Goal: Task Accomplishment & Management: Manage account settings

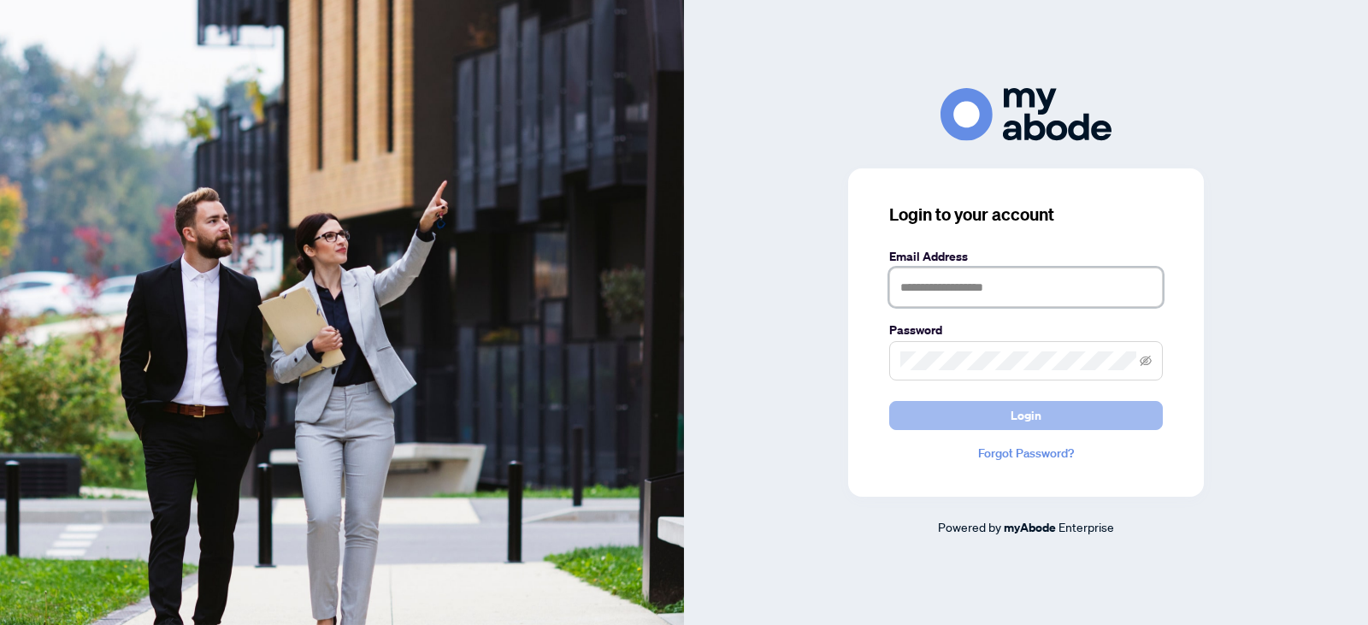
type input "**********"
click at [1052, 419] on button "Login" at bounding box center [1026, 415] width 274 height 29
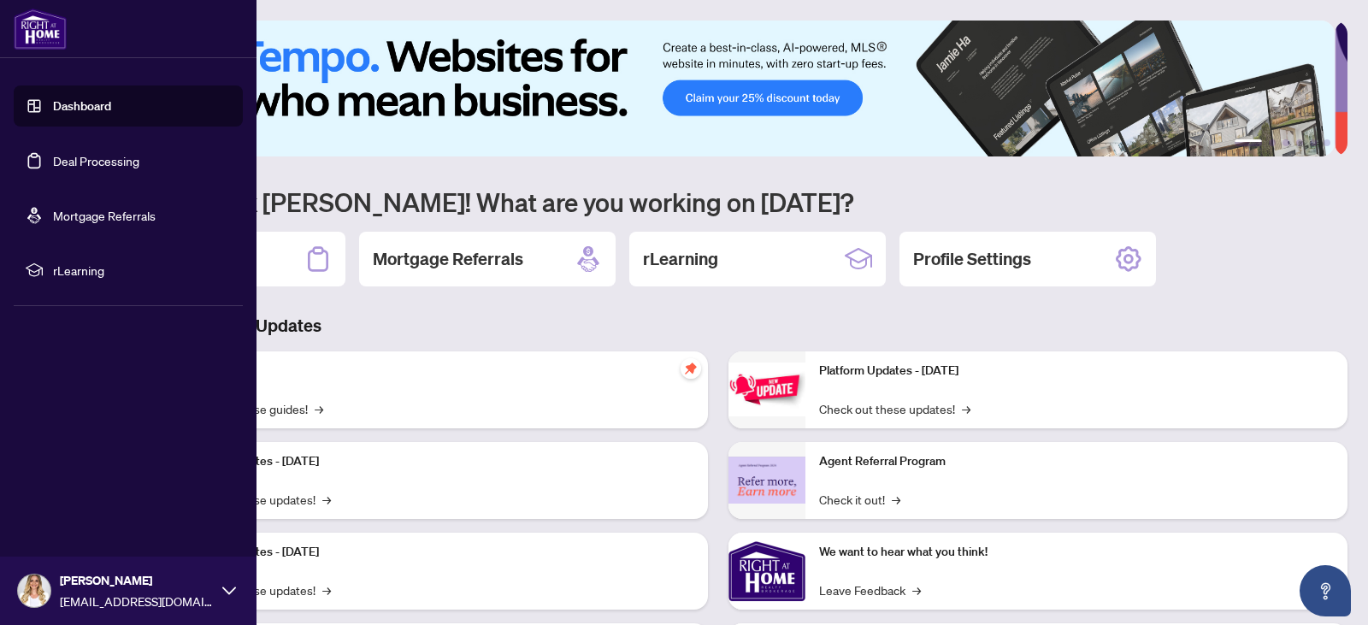
click at [135, 163] on link "Deal Processing" at bounding box center [96, 160] width 86 height 15
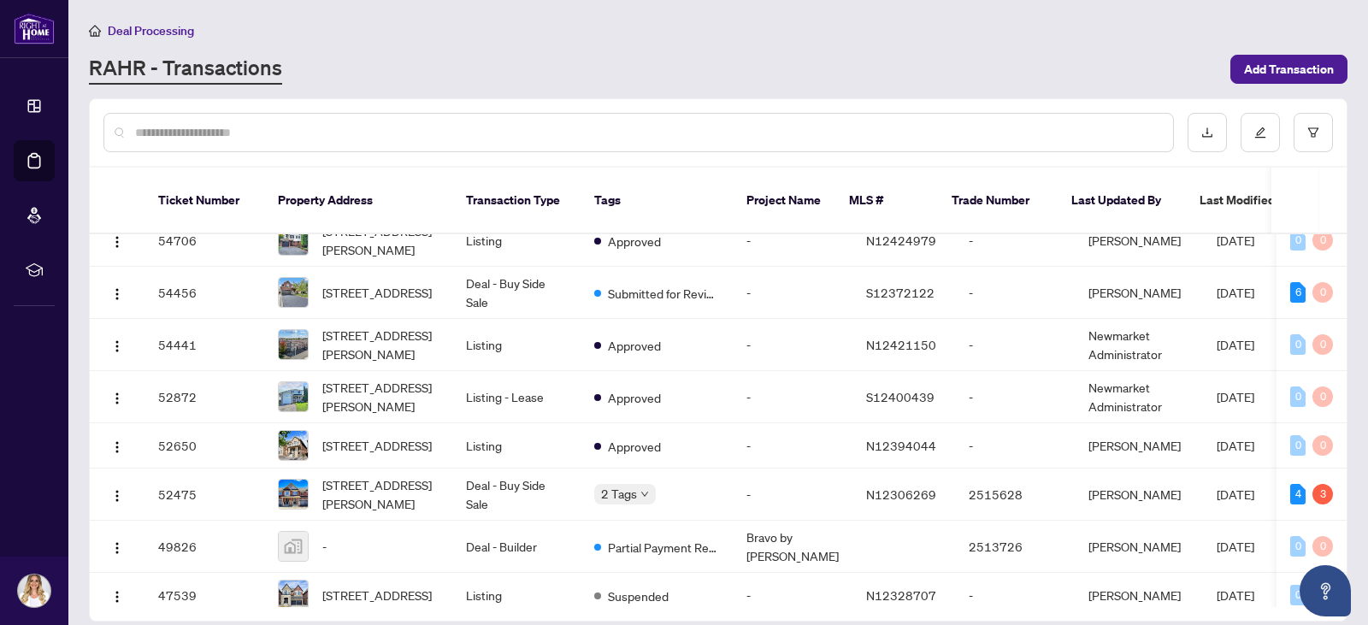
scroll to position [478, 0]
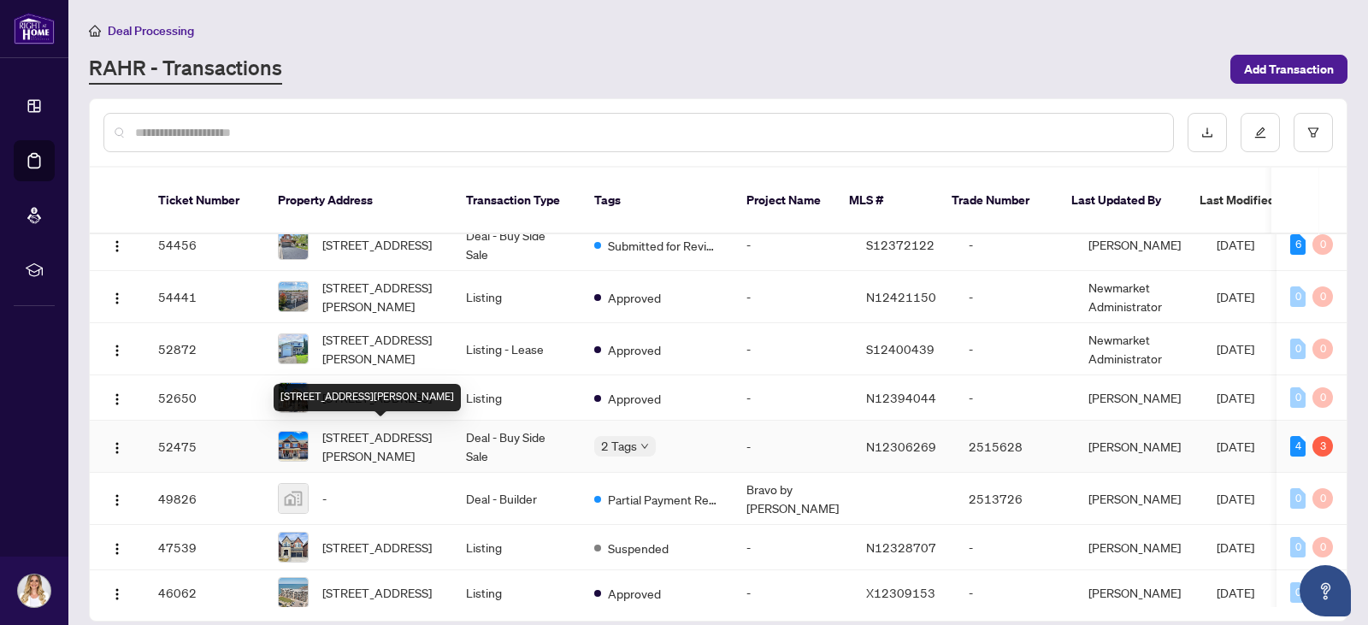
click at [376, 438] on span "[STREET_ADDRESS][PERSON_NAME]" at bounding box center [380, 446] width 116 height 38
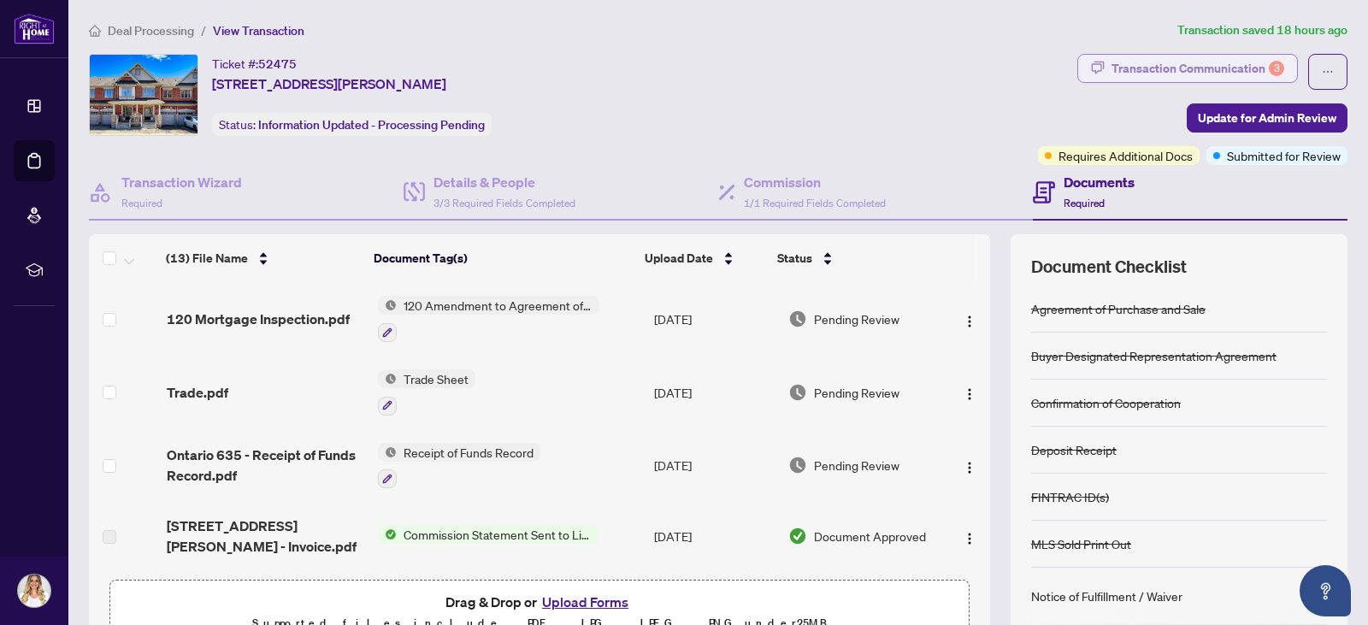
click at [1251, 76] on div "Transaction Communication 3" at bounding box center [1197, 68] width 173 height 27
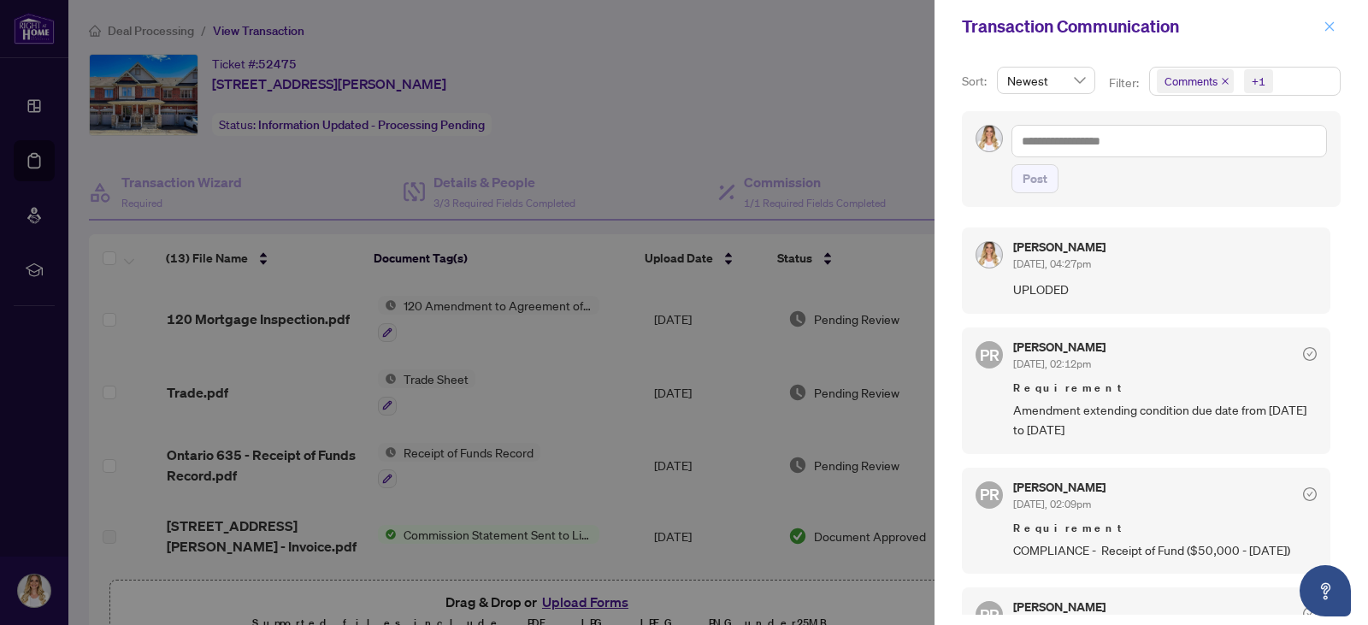
click at [1323, 29] on icon "close" at bounding box center [1329, 27] width 12 height 12
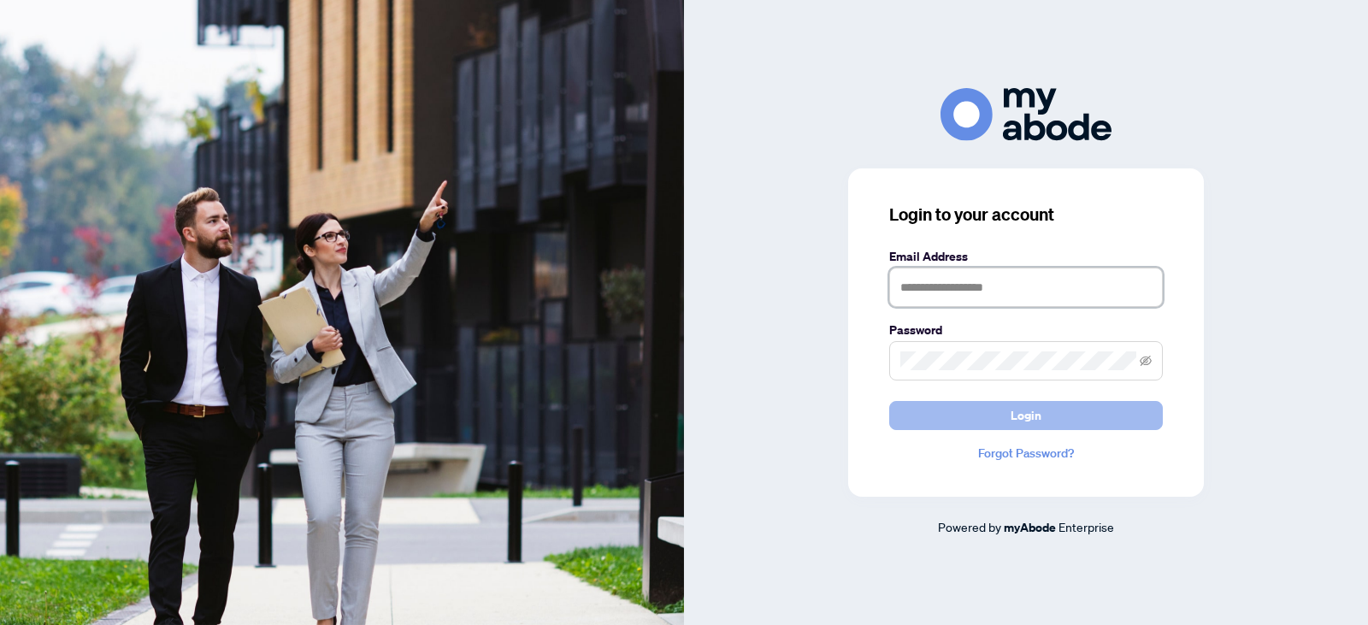
type input "**********"
click at [1030, 418] on span "Login" at bounding box center [1026, 415] width 31 height 27
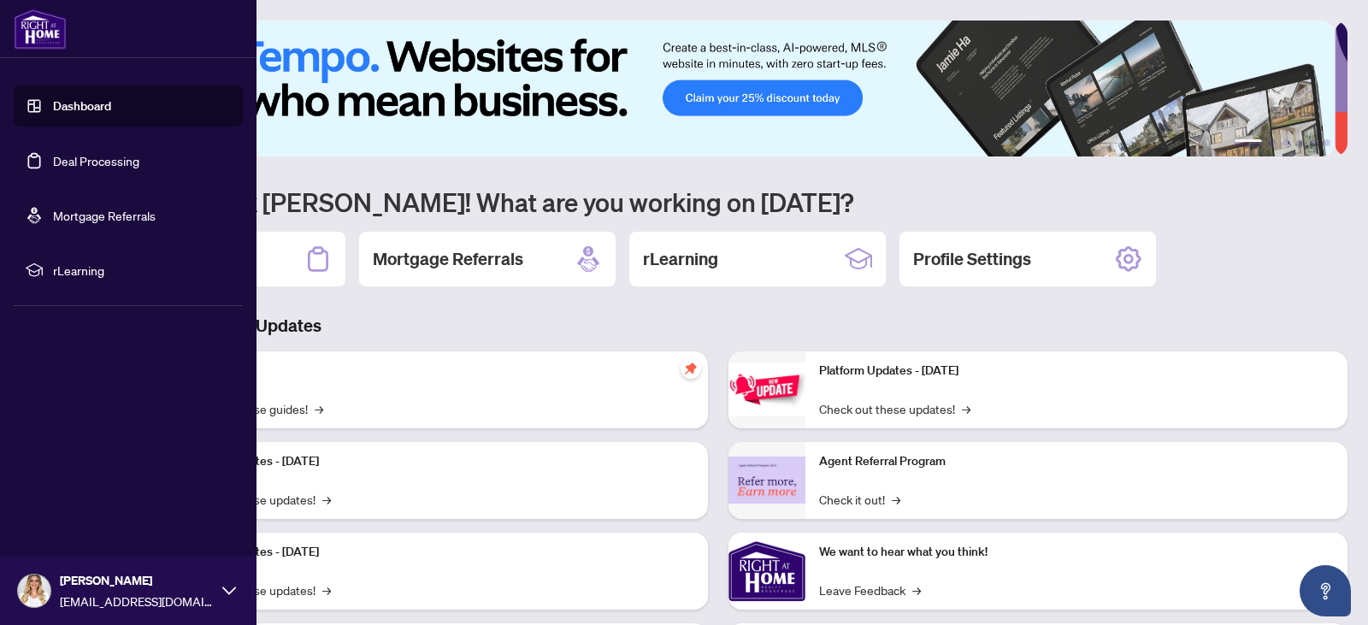
click at [122, 160] on link "Deal Processing" at bounding box center [96, 160] width 86 height 15
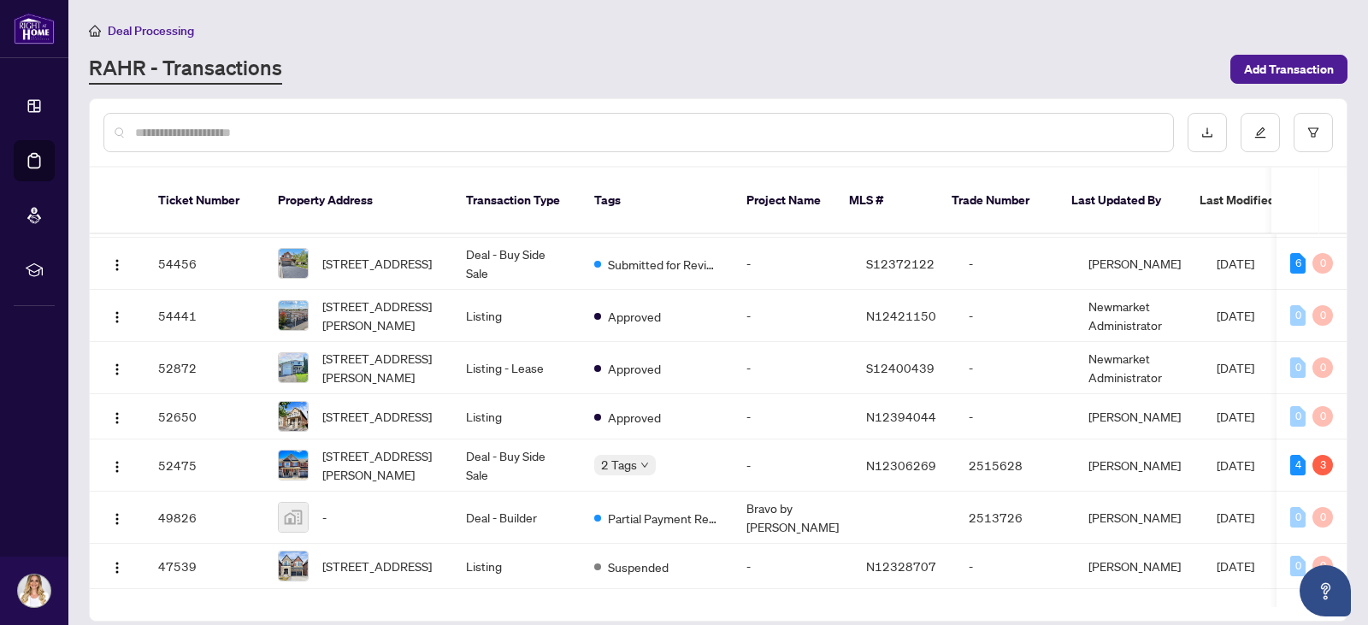
scroll to position [468, 0]
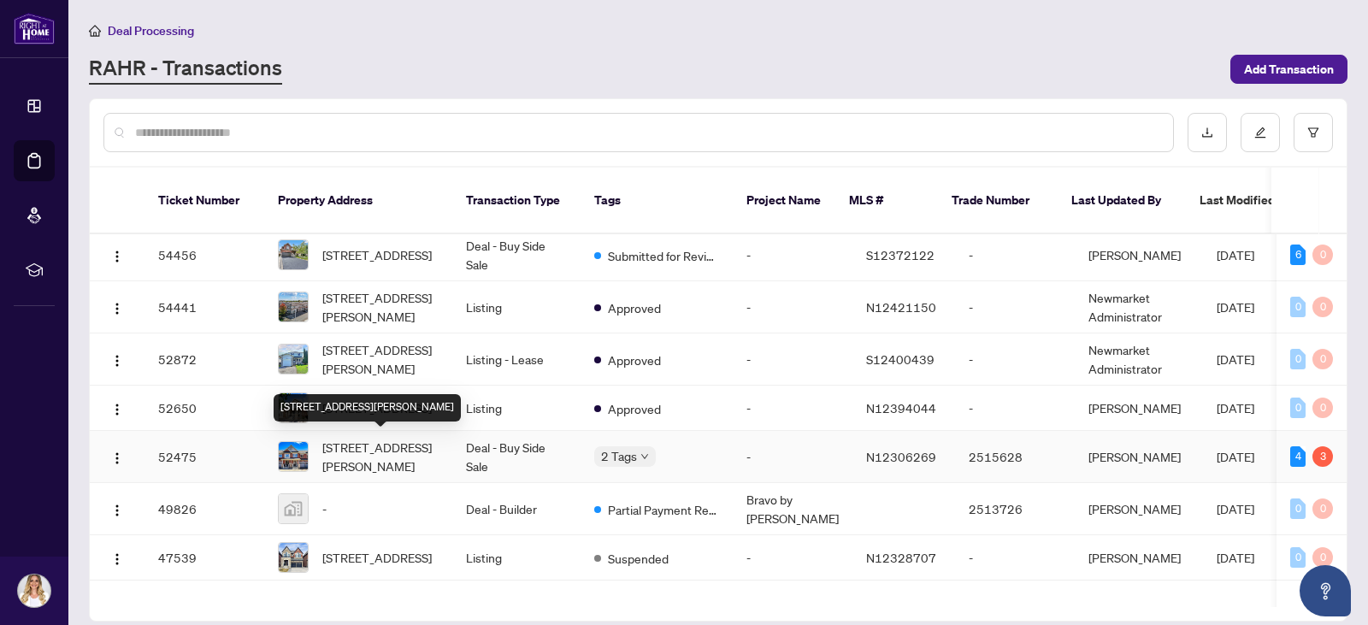
click at [432, 458] on span "[STREET_ADDRESS][PERSON_NAME]" at bounding box center [380, 457] width 116 height 38
